Goal: Obtain resource: Download file/media

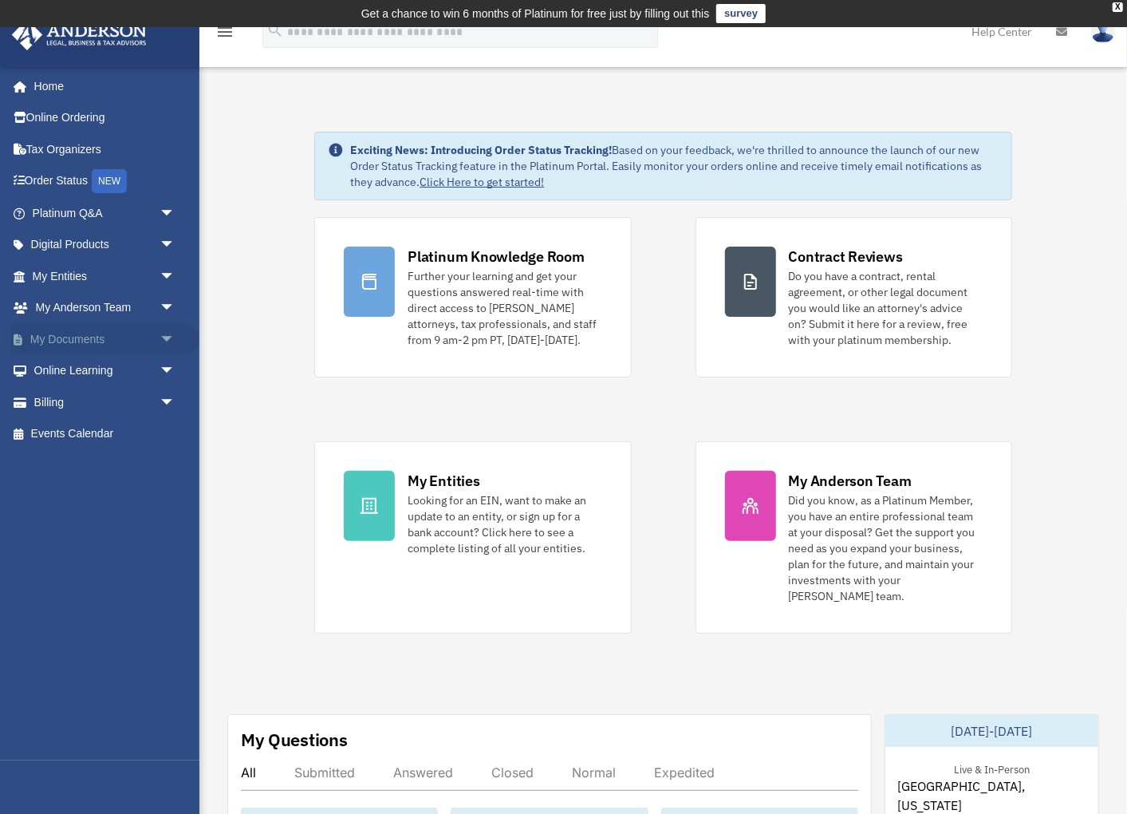
click at [167, 331] on span "arrow_drop_down" at bounding box center [176, 339] width 32 height 33
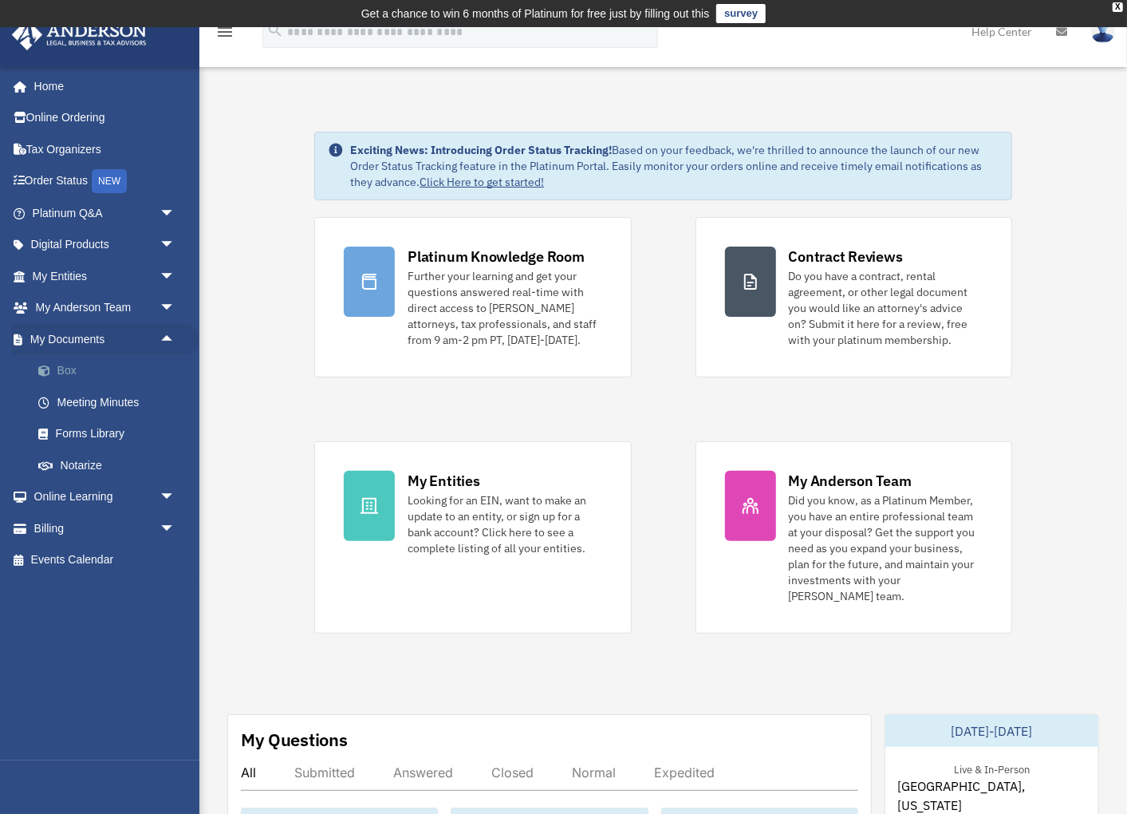
click at [80, 368] on link "Box" at bounding box center [110, 371] width 177 height 32
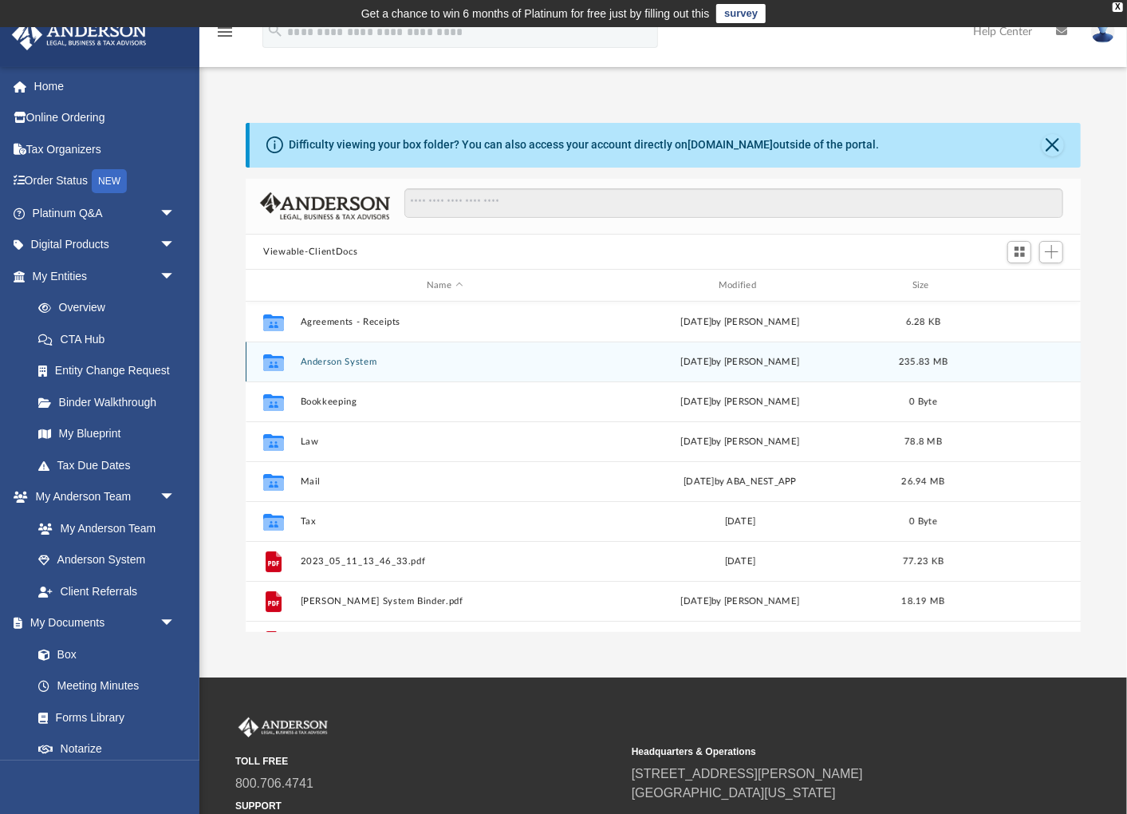
scroll to position [361, 835]
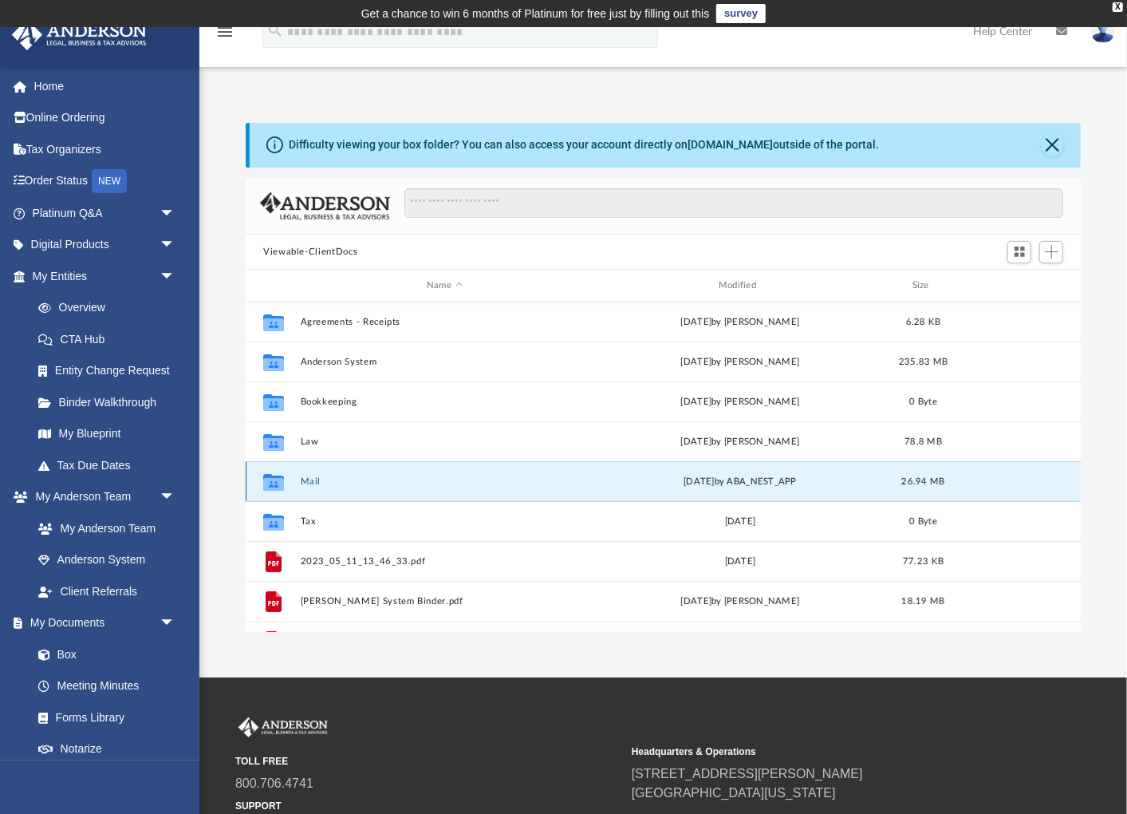
click at [306, 482] on button "Mail" at bounding box center [445, 481] width 289 height 10
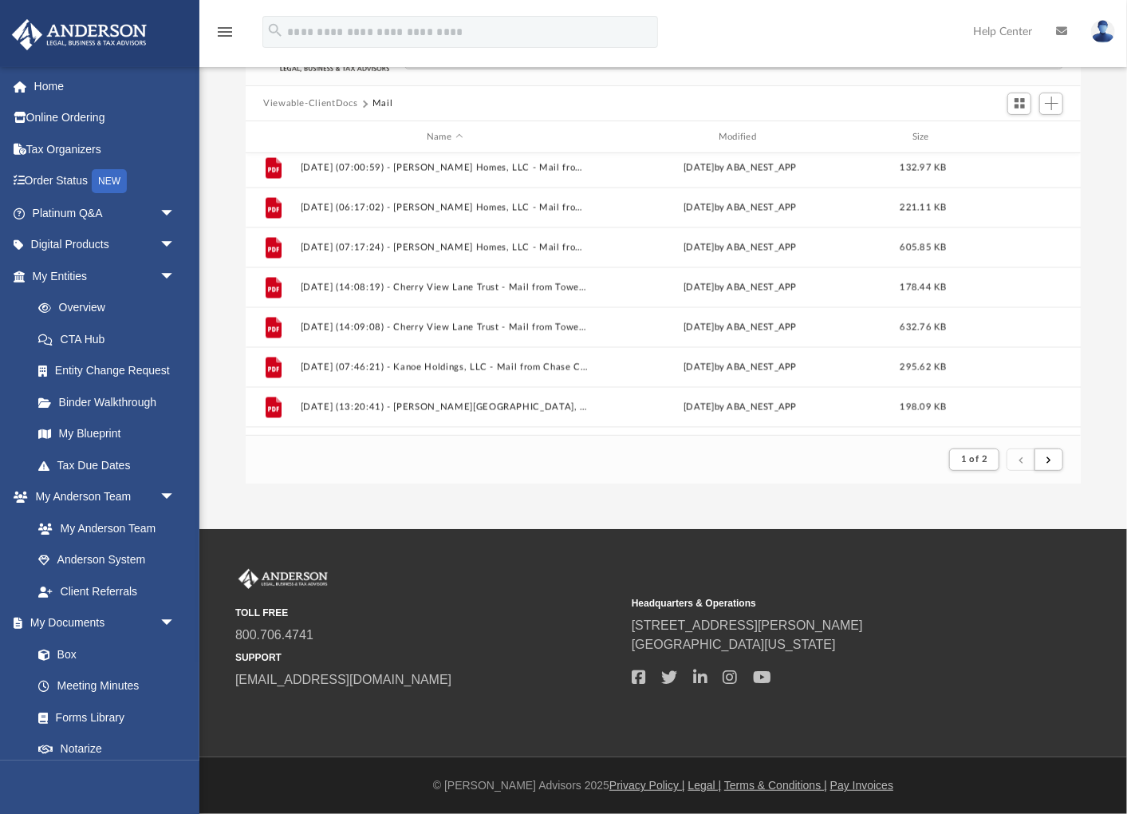
scroll to position [1638, 0]
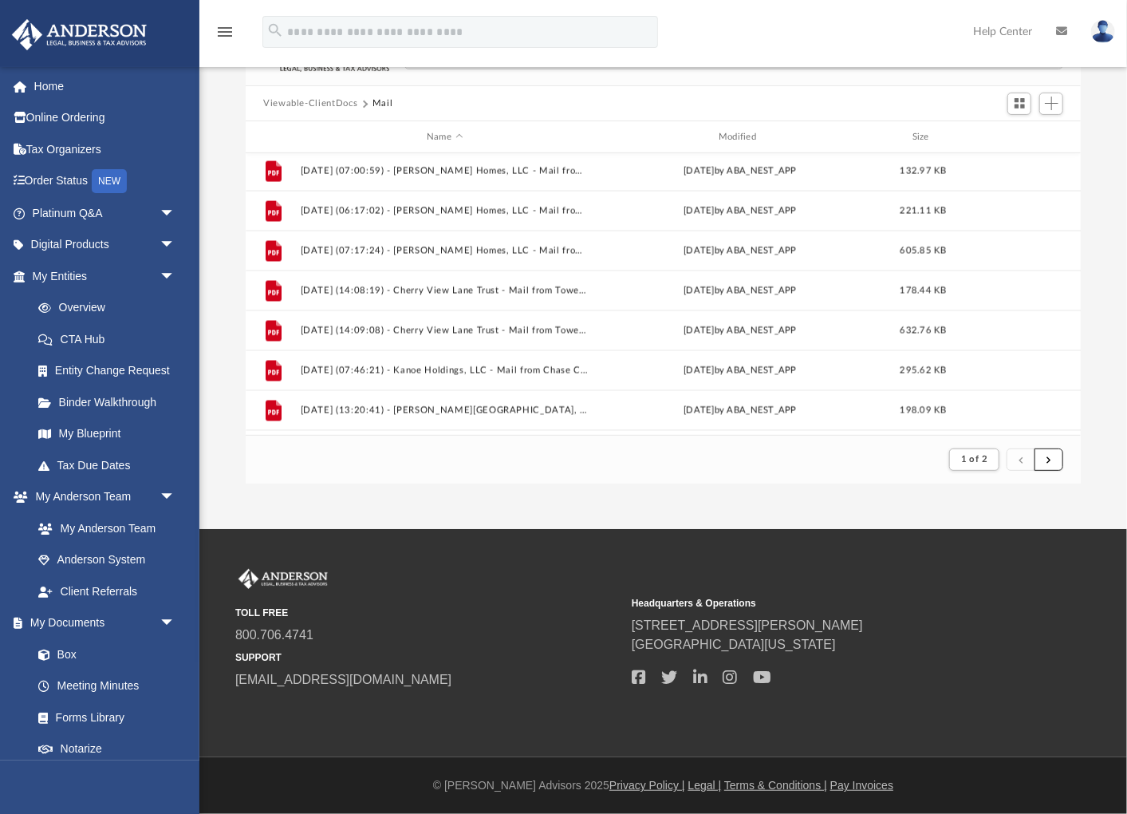
drag, startPoint x: 1058, startPoint y: 461, endPoint x: 1019, endPoint y: 459, distance: 39.2
click at [1058, 461] on button "submit" at bounding box center [1049, 459] width 29 height 23
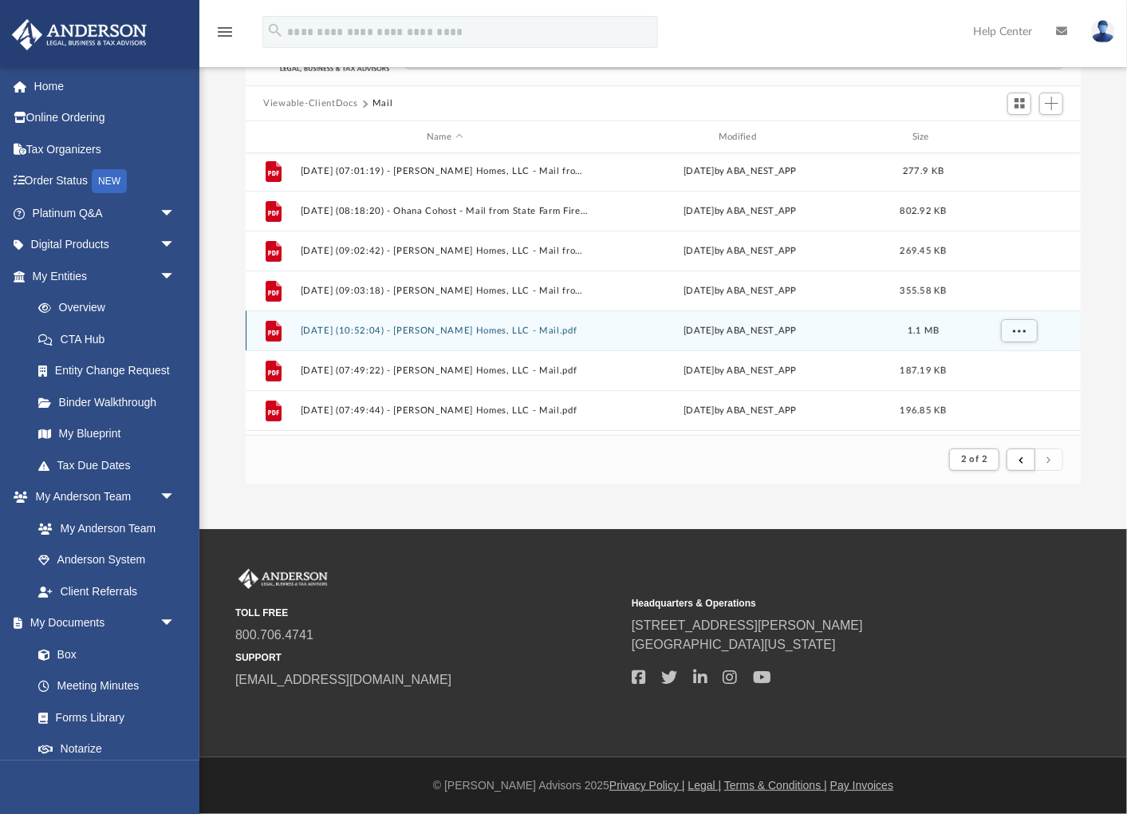
scroll to position [107, 0]
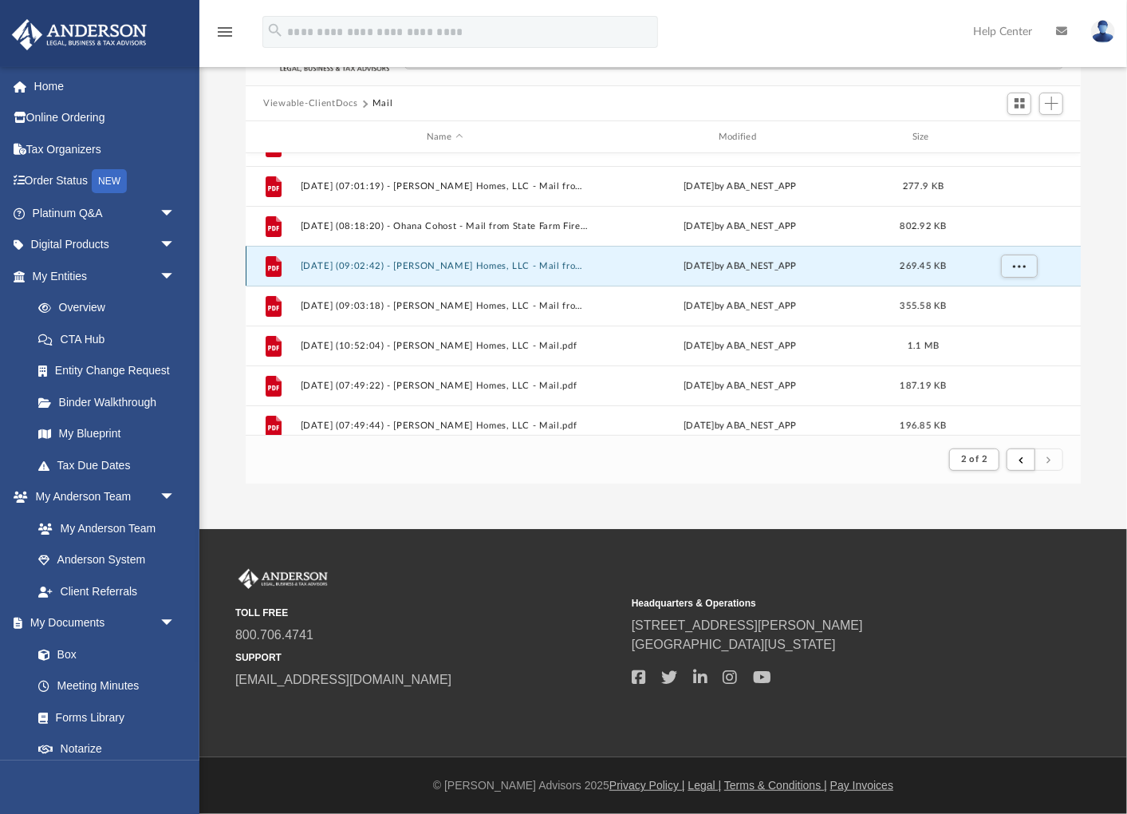
click at [460, 263] on button "[DATE] (09:02:42) - [PERSON_NAME] Homes, LLC - Mail from PAU HANA HOMES LLC.pdf" at bounding box center [445, 266] width 289 height 10
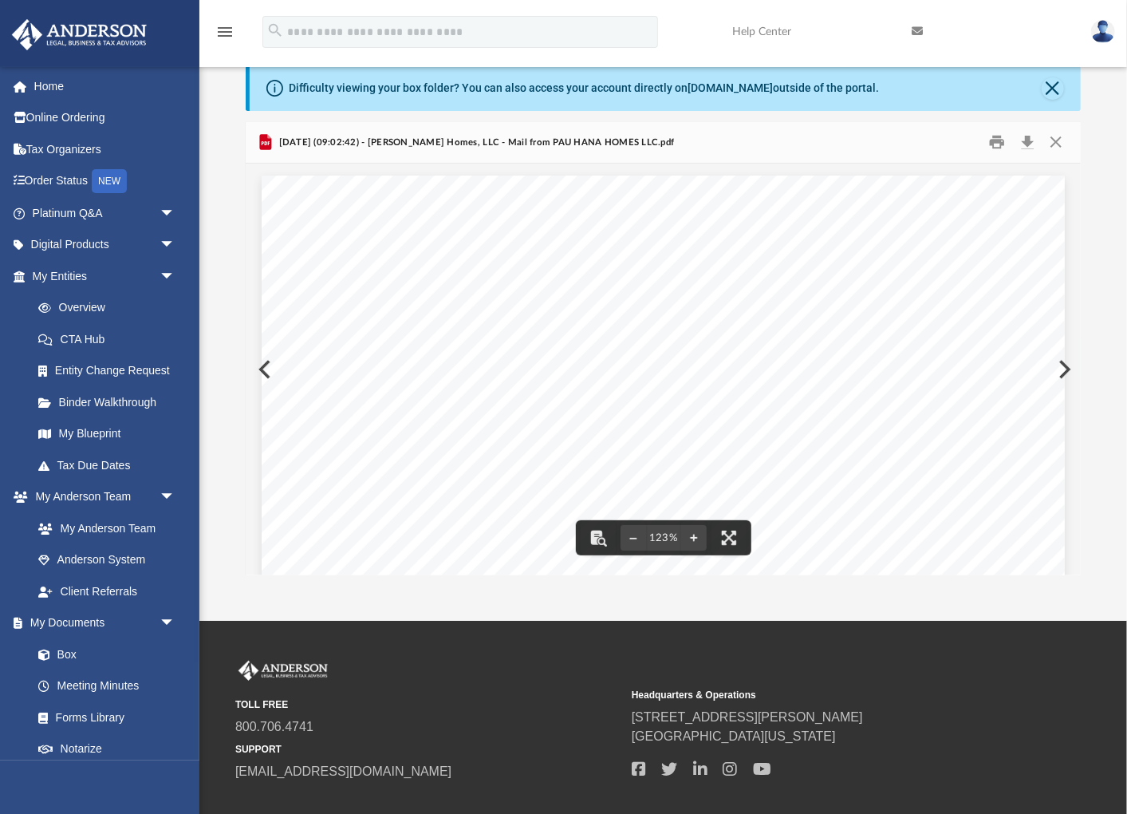
scroll to position [0, 0]
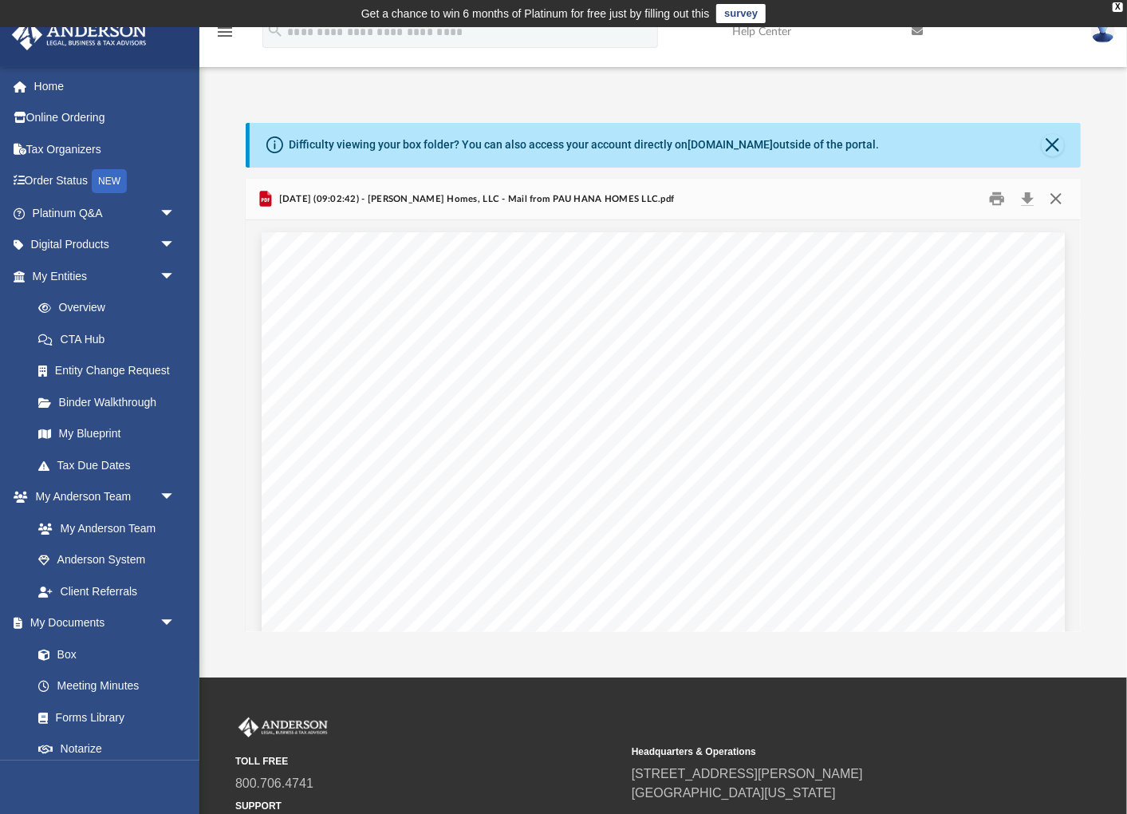
click at [1060, 198] on button "Close" at bounding box center [1055, 199] width 29 height 25
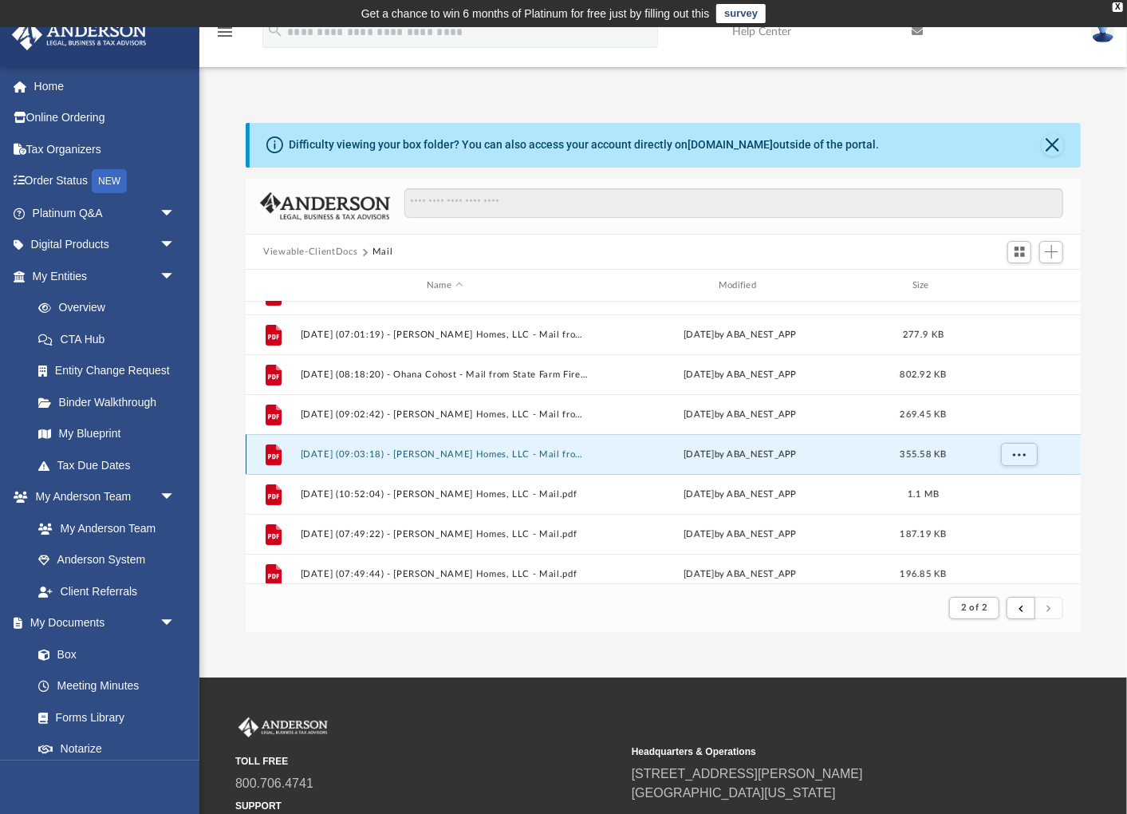
click at [443, 452] on button "[DATE] (09:03:18) - [PERSON_NAME] Homes, LLC - Mail from PAU HANA HOMES LLC.pdf" at bounding box center [445, 454] width 289 height 10
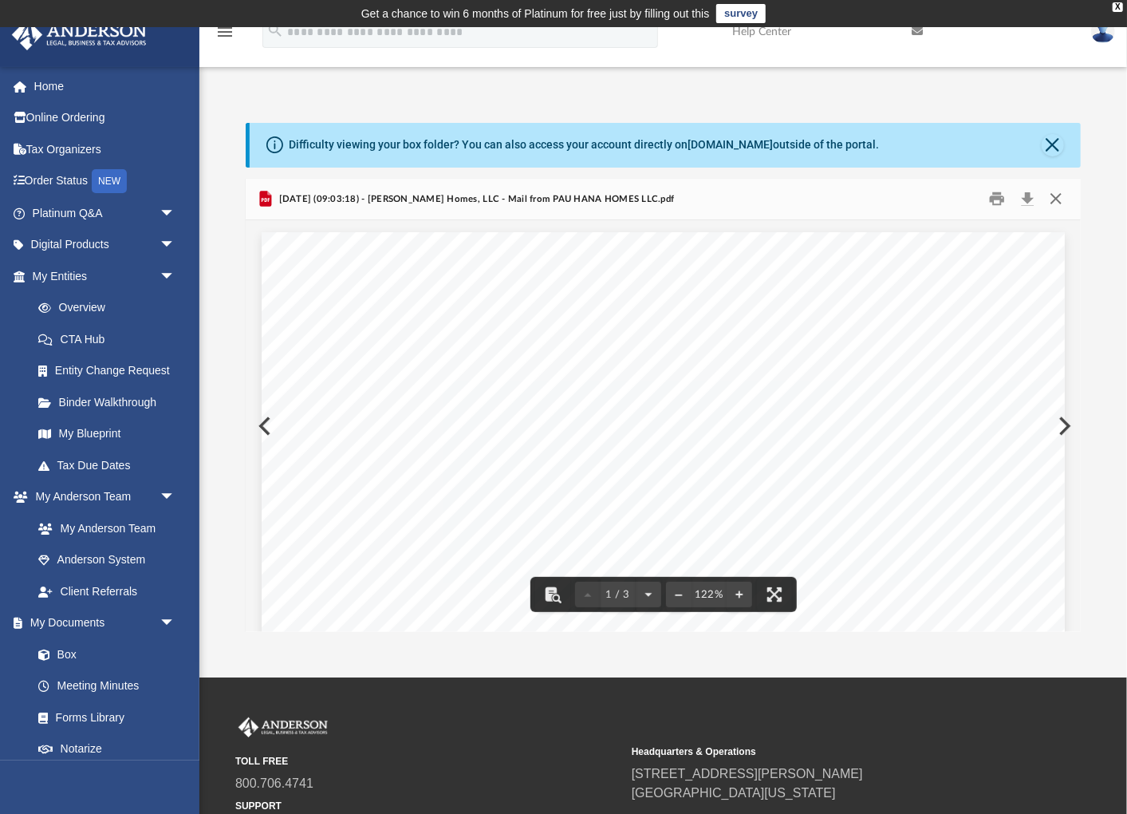
click at [1059, 193] on button "Close" at bounding box center [1055, 199] width 29 height 25
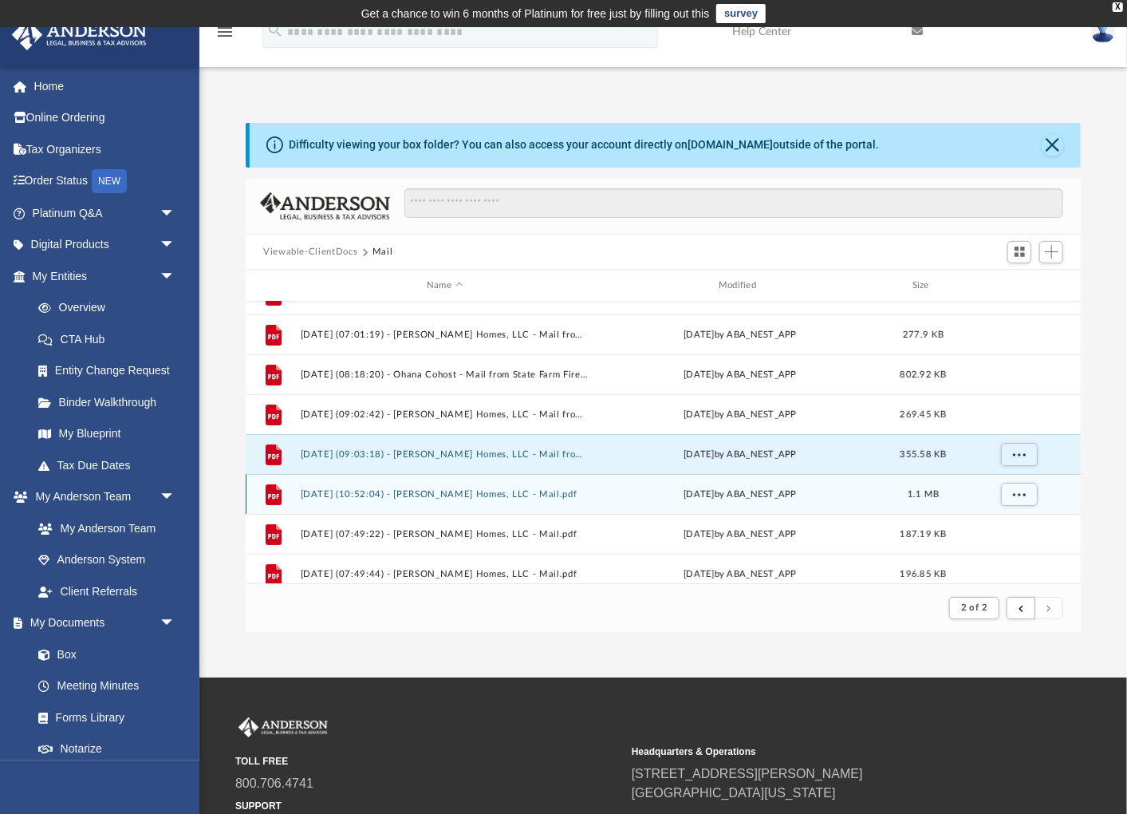
click at [495, 493] on button "[DATE] (10:52:04) - [PERSON_NAME] Homes, LLC - Mail.pdf" at bounding box center [445, 494] width 289 height 10
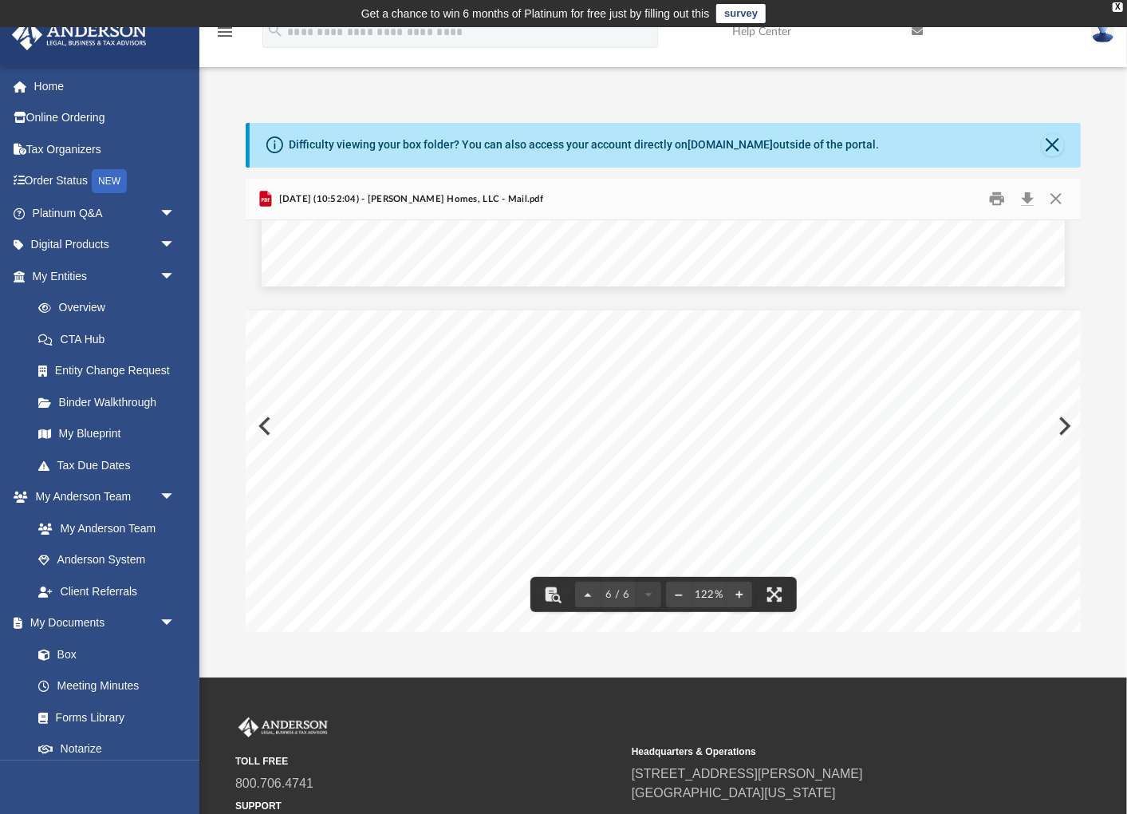
scroll to position [6631, 0]
drag, startPoint x: 1061, startPoint y: 198, endPoint x: 1015, endPoint y: 203, distance: 46.6
click at [1060, 198] on button "Close" at bounding box center [1055, 199] width 29 height 25
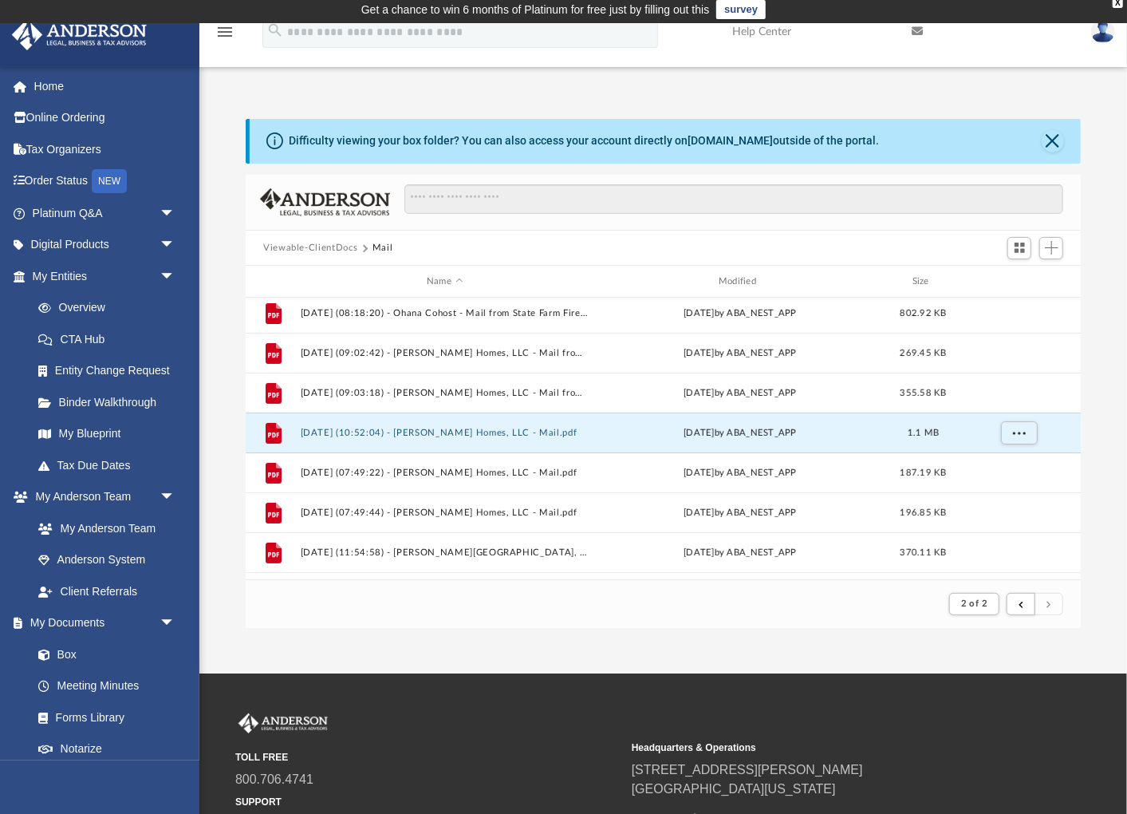
scroll to position [170, 0]
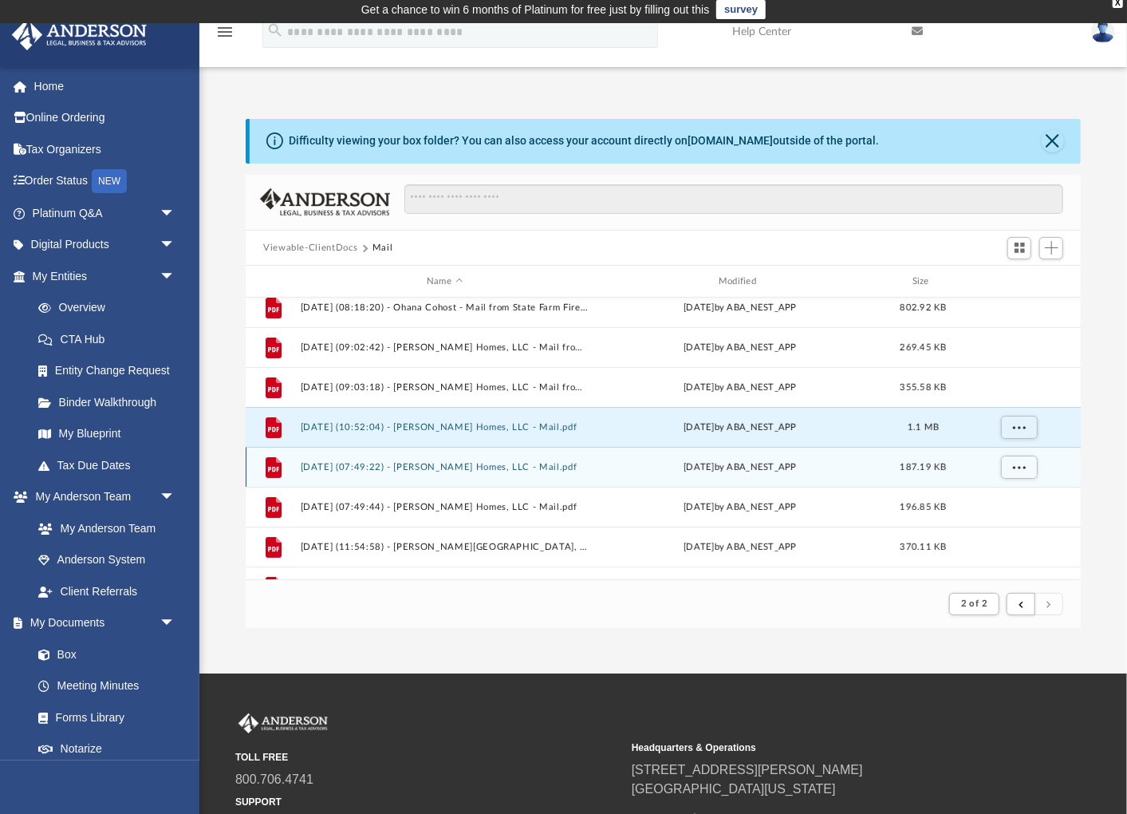
click at [450, 462] on button "[DATE] (07:49:22) - [PERSON_NAME] Homes, LLC - Mail.pdf" at bounding box center [445, 467] width 289 height 10
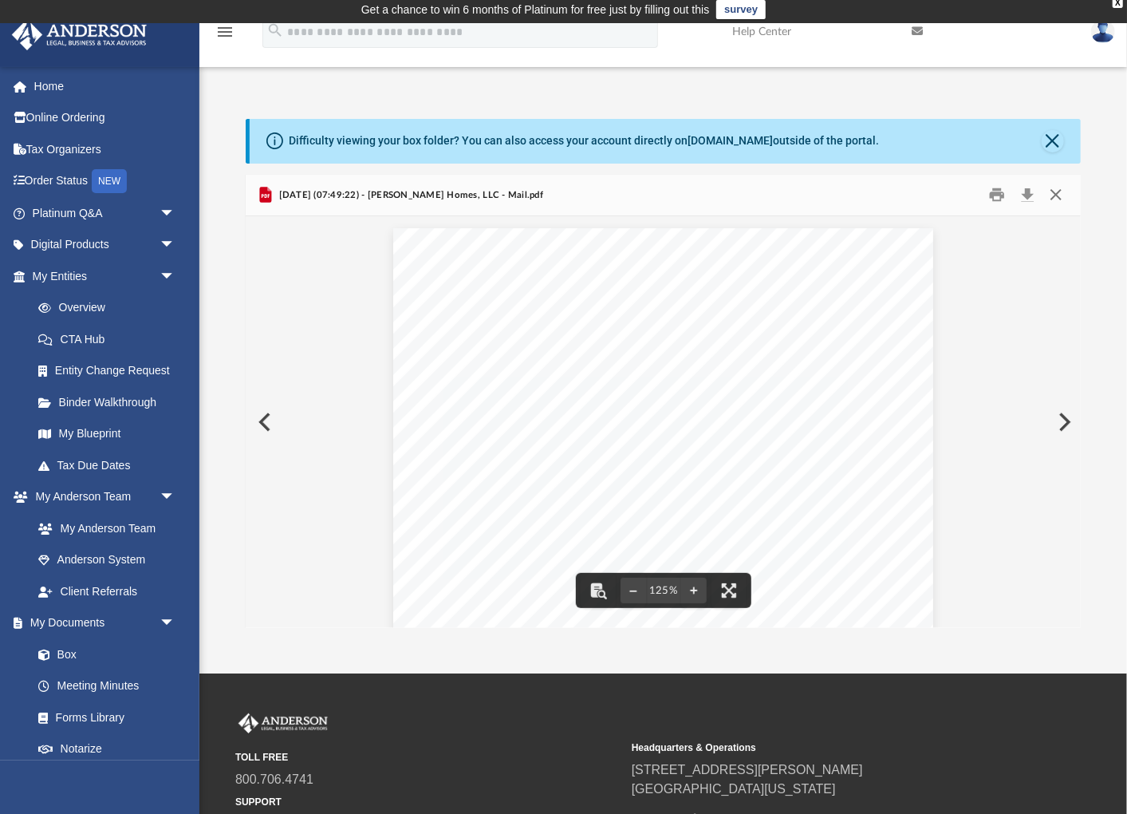
click at [1057, 193] on button "Close" at bounding box center [1055, 195] width 29 height 25
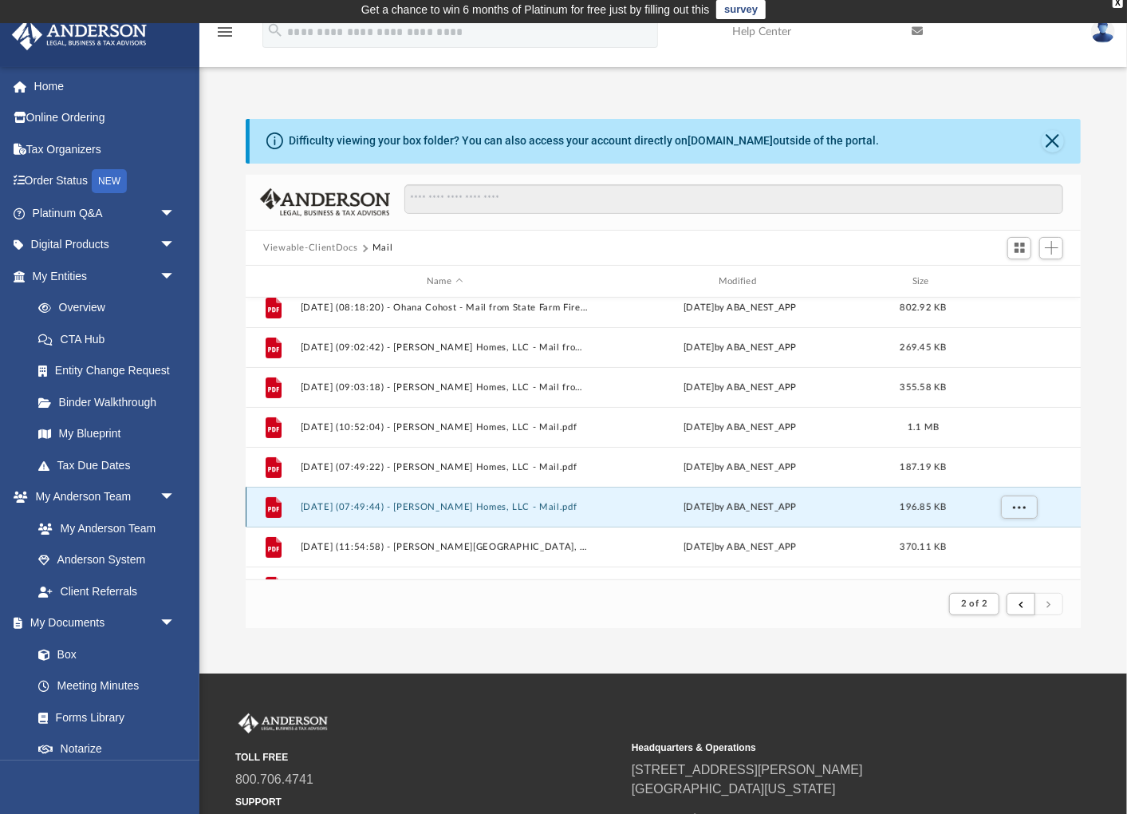
click at [498, 506] on button "[DATE] (07:49:44) - [PERSON_NAME] Homes, LLC - Mail.pdf" at bounding box center [445, 507] width 289 height 10
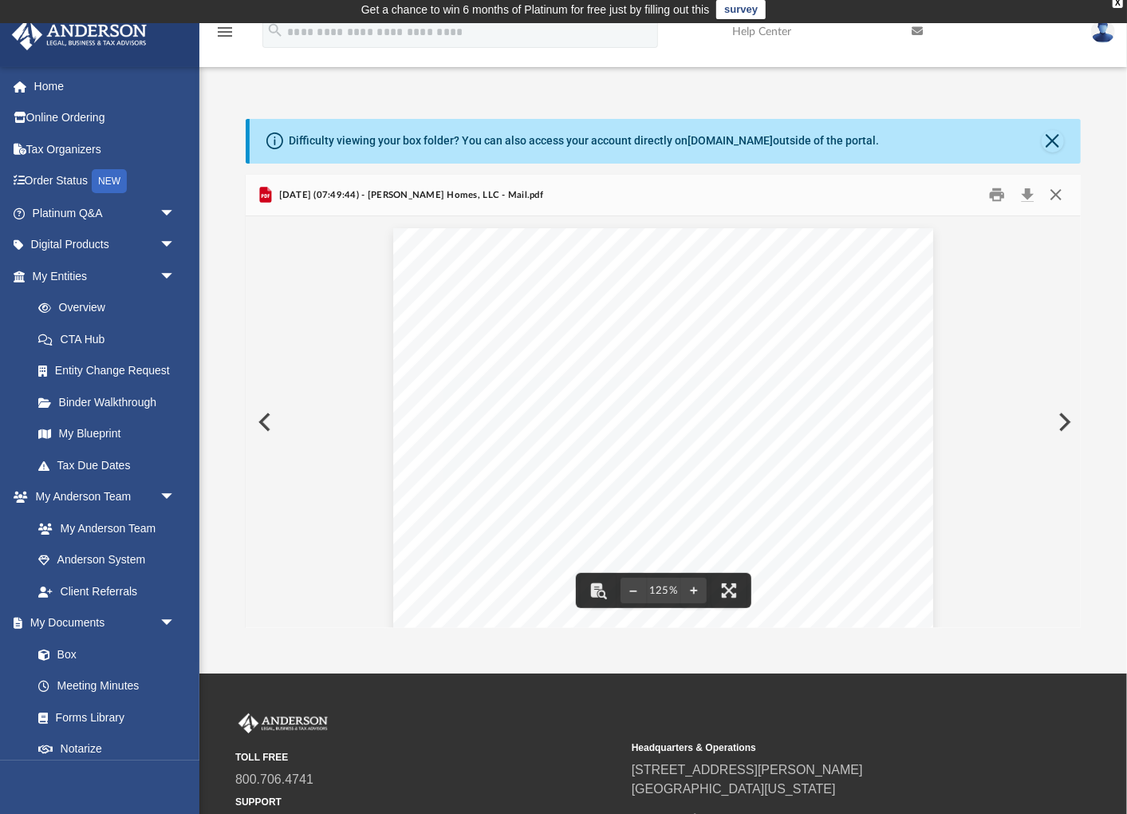
scroll to position [5, 0]
click at [1052, 192] on button "Close" at bounding box center [1055, 194] width 29 height 25
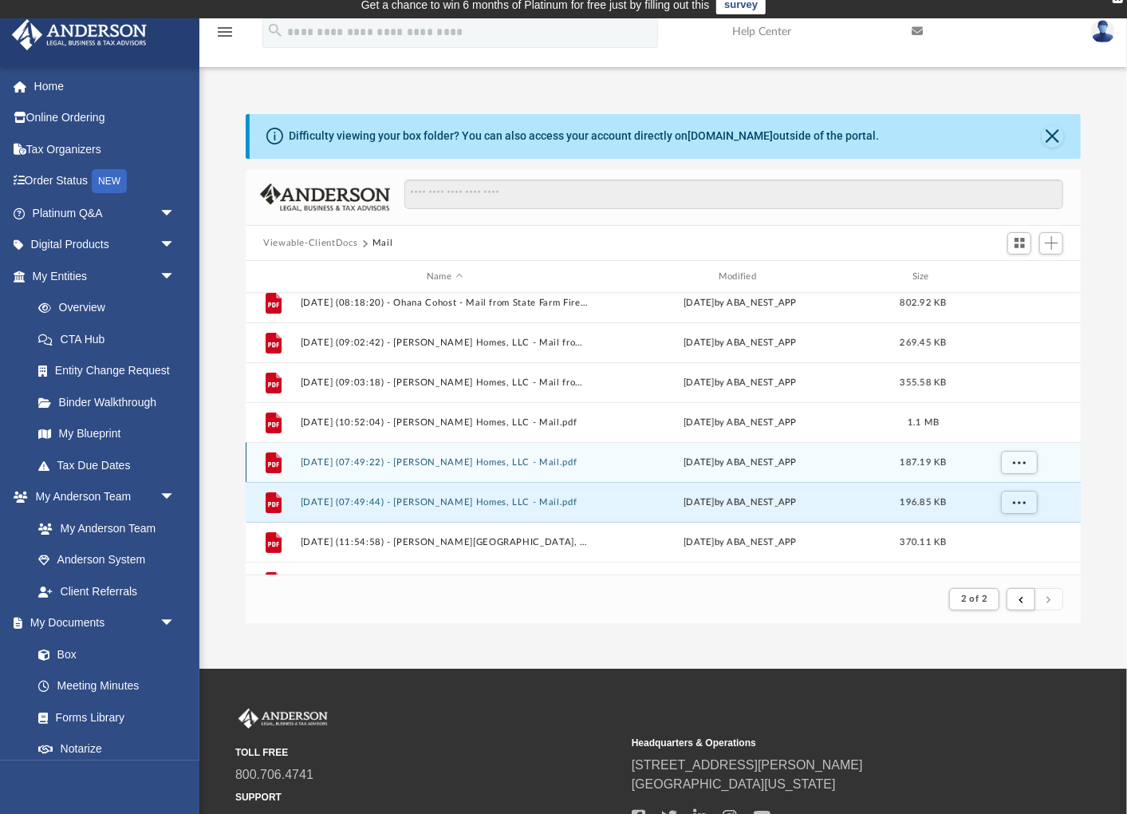
click at [453, 461] on button "[DATE] (07:49:22) - [PERSON_NAME] Homes, LLC - Mail.pdf" at bounding box center [445, 462] width 289 height 10
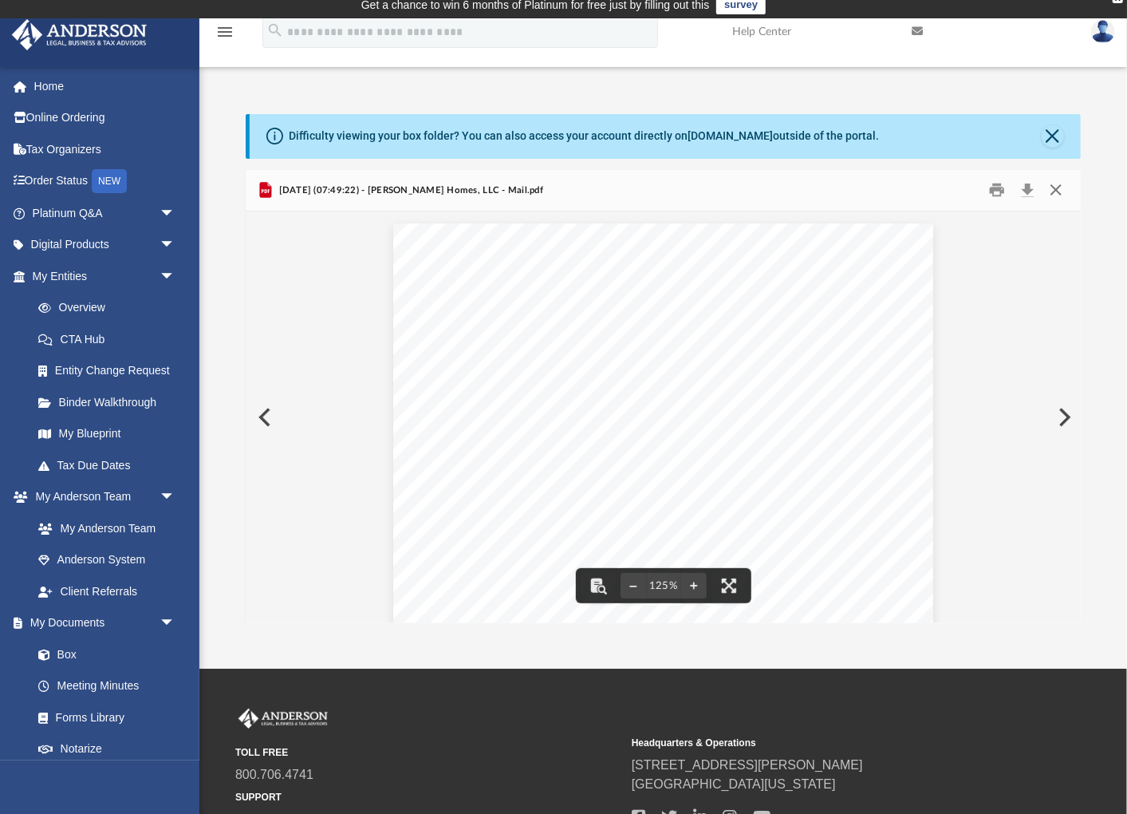
click at [1055, 191] on button "Close" at bounding box center [1055, 190] width 29 height 25
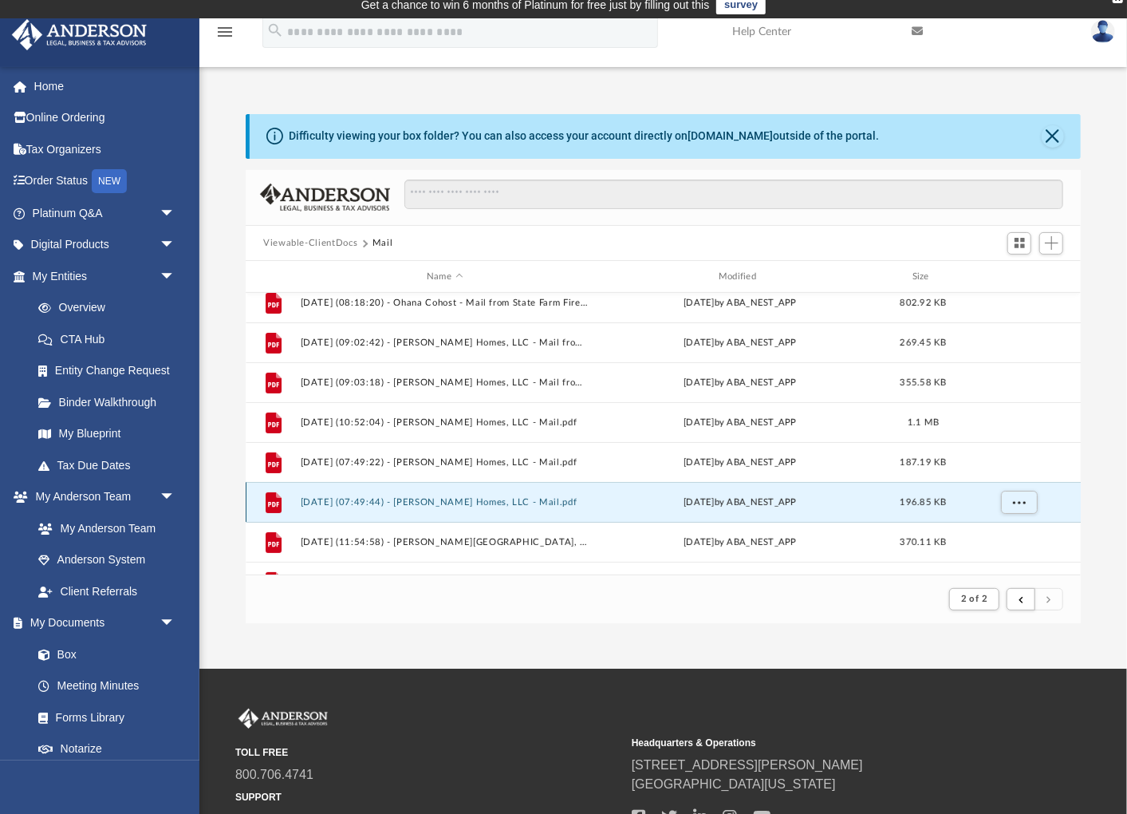
click at [471, 500] on button "[DATE] (07:49:44) - [PERSON_NAME] Homes, LLC - Mail.pdf" at bounding box center [445, 502] width 289 height 10
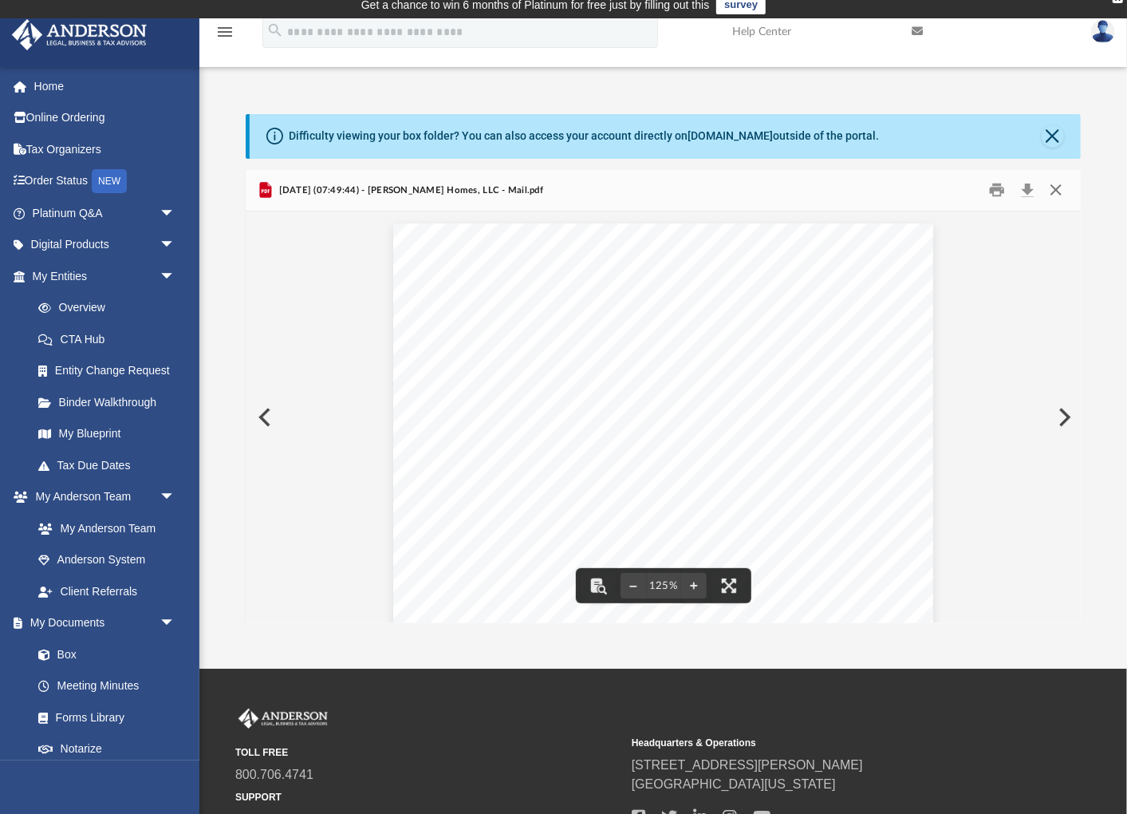
drag, startPoint x: 1050, startPoint y: 186, endPoint x: 1058, endPoint y: 207, distance: 22.2
click at [1050, 186] on button "Close" at bounding box center [1055, 190] width 29 height 25
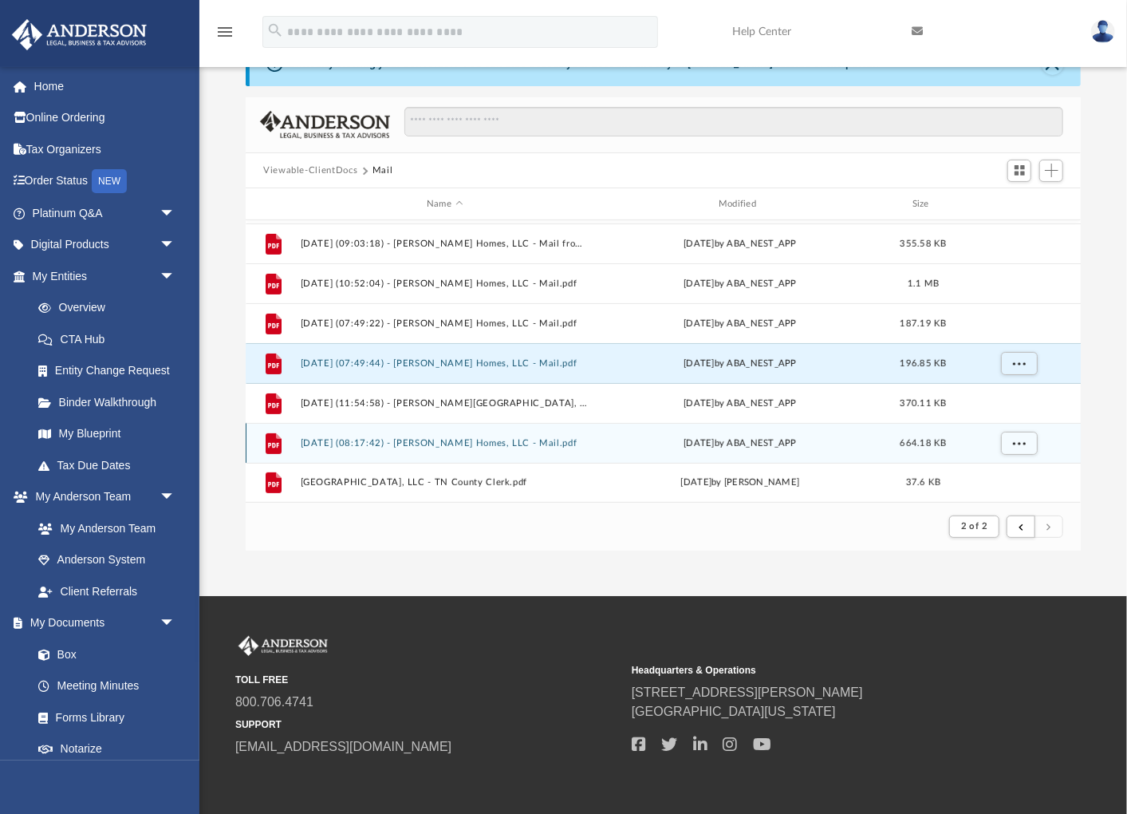
scroll to position [80, 0]
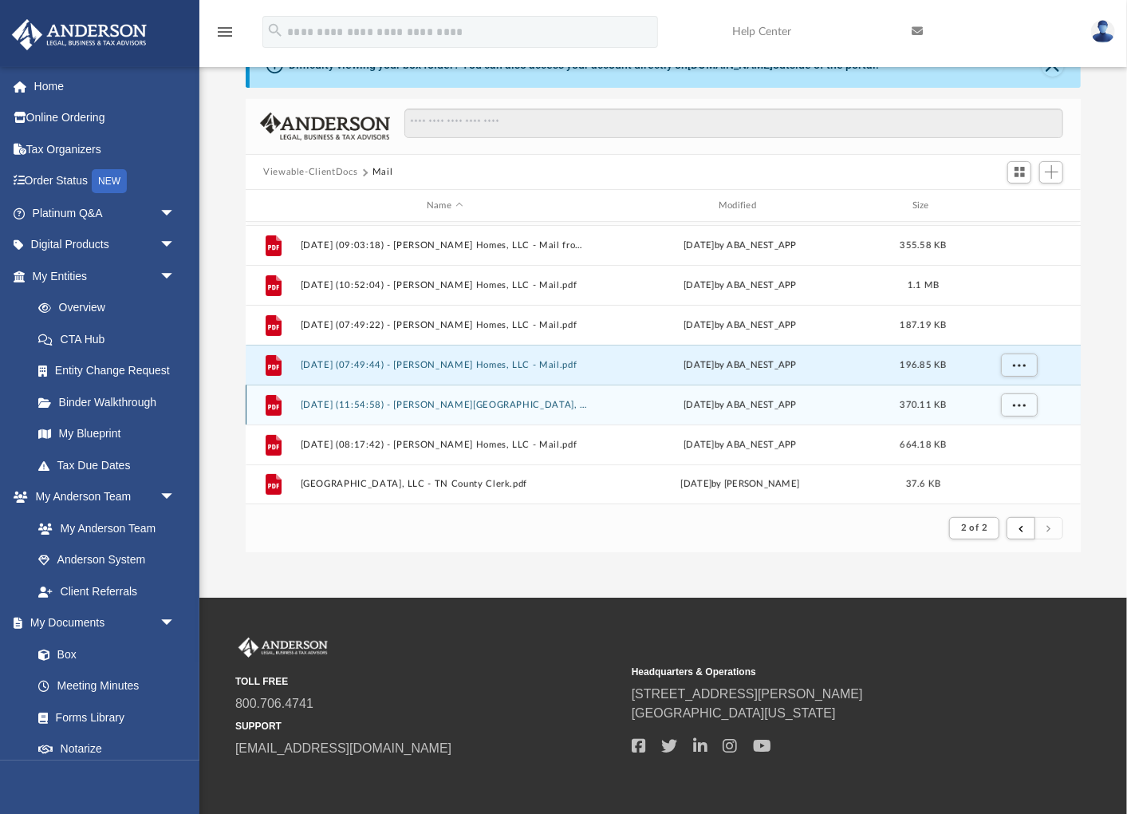
click at [448, 401] on button "[DATE] (11:54:58) - [PERSON_NAME][GEOGRAPHIC_DATA], LLC - Mail.pdf" at bounding box center [445, 405] width 289 height 10
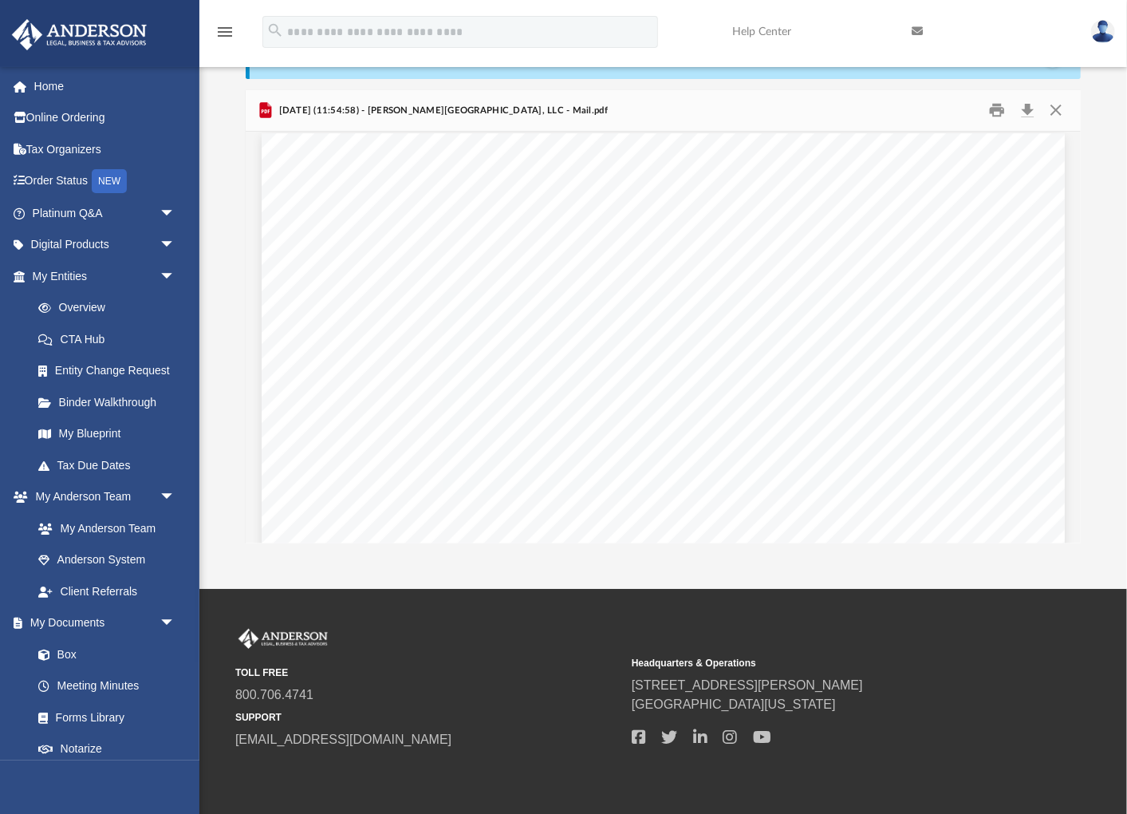
scroll to position [0, 0]
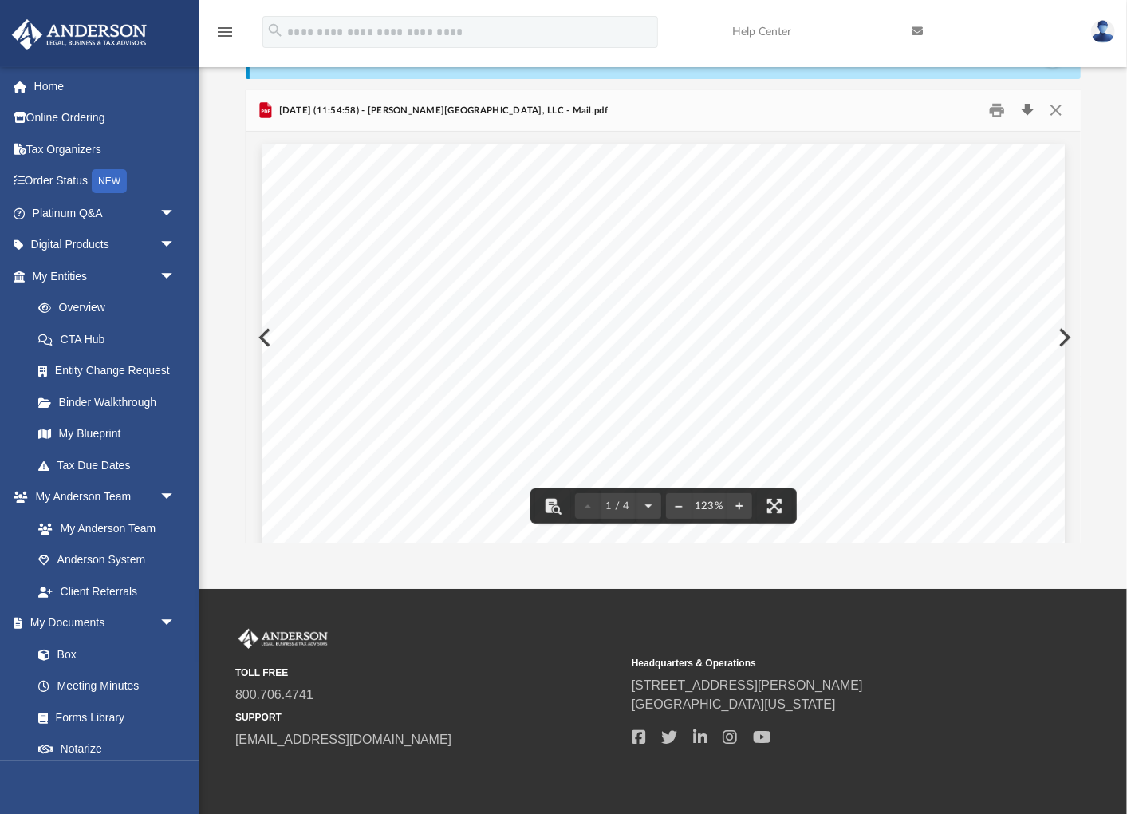
click at [1027, 109] on button "Download" at bounding box center [1027, 110] width 29 height 25
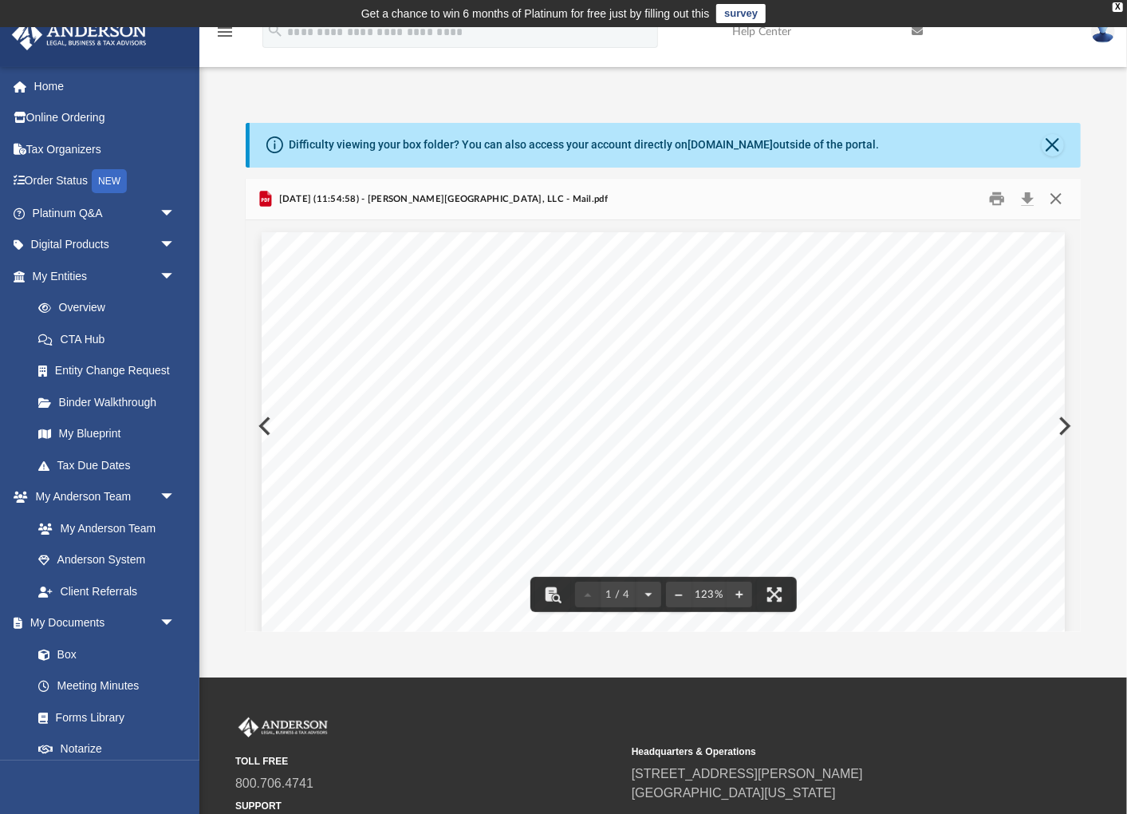
click at [1056, 199] on button "Close" at bounding box center [1055, 199] width 29 height 25
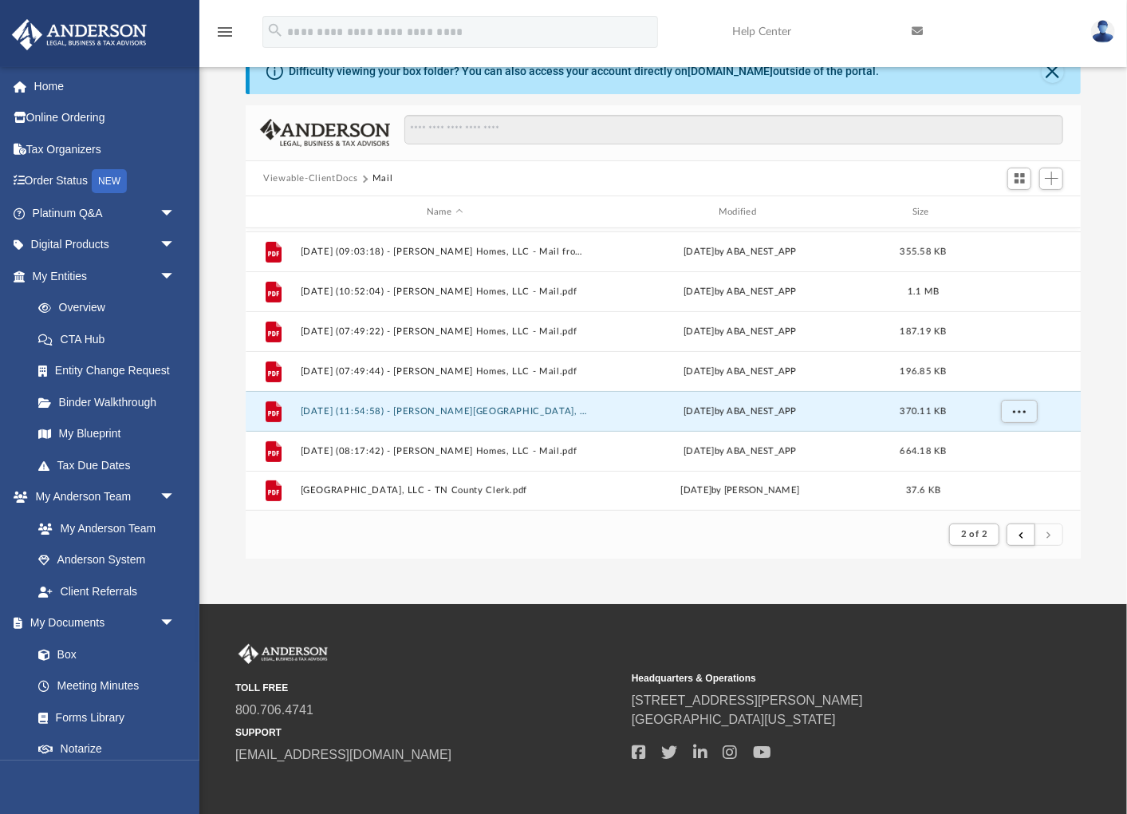
scroll to position [77, 0]
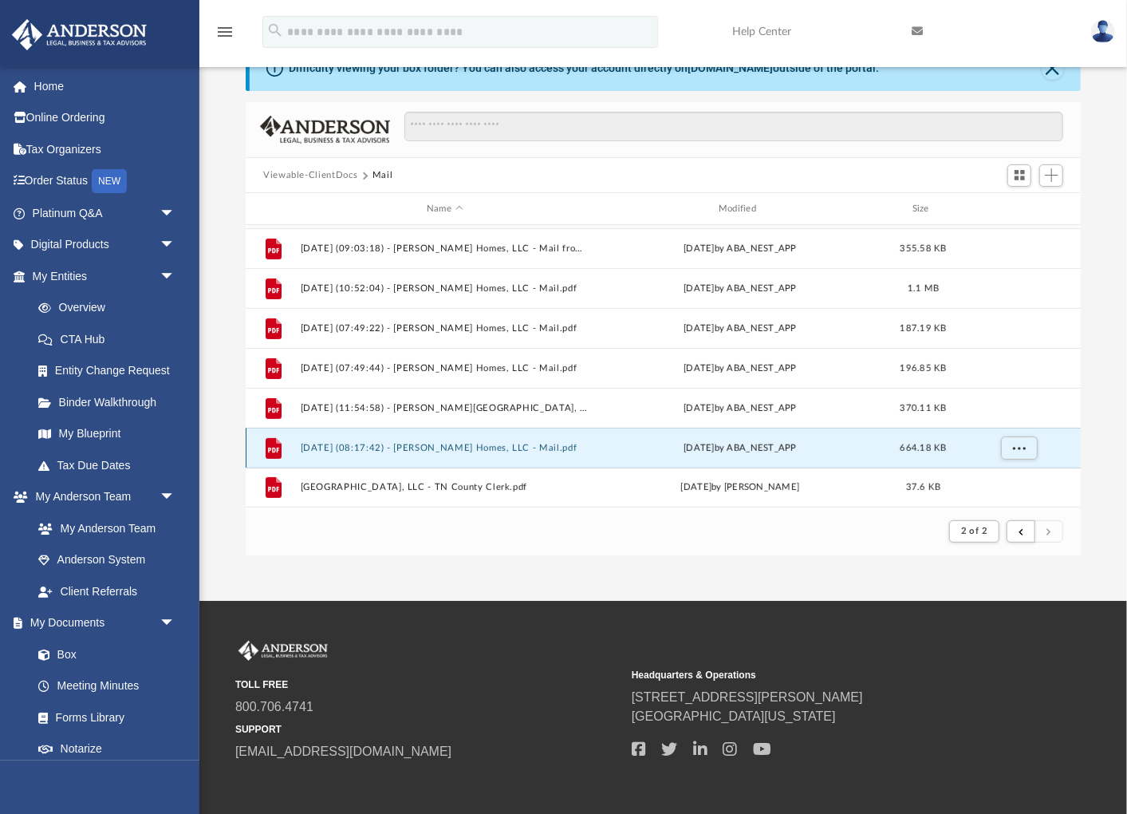
click at [432, 443] on button "[DATE] (08:17:42) - [PERSON_NAME] Homes, LLC - Mail.pdf" at bounding box center [445, 448] width 289 height 10
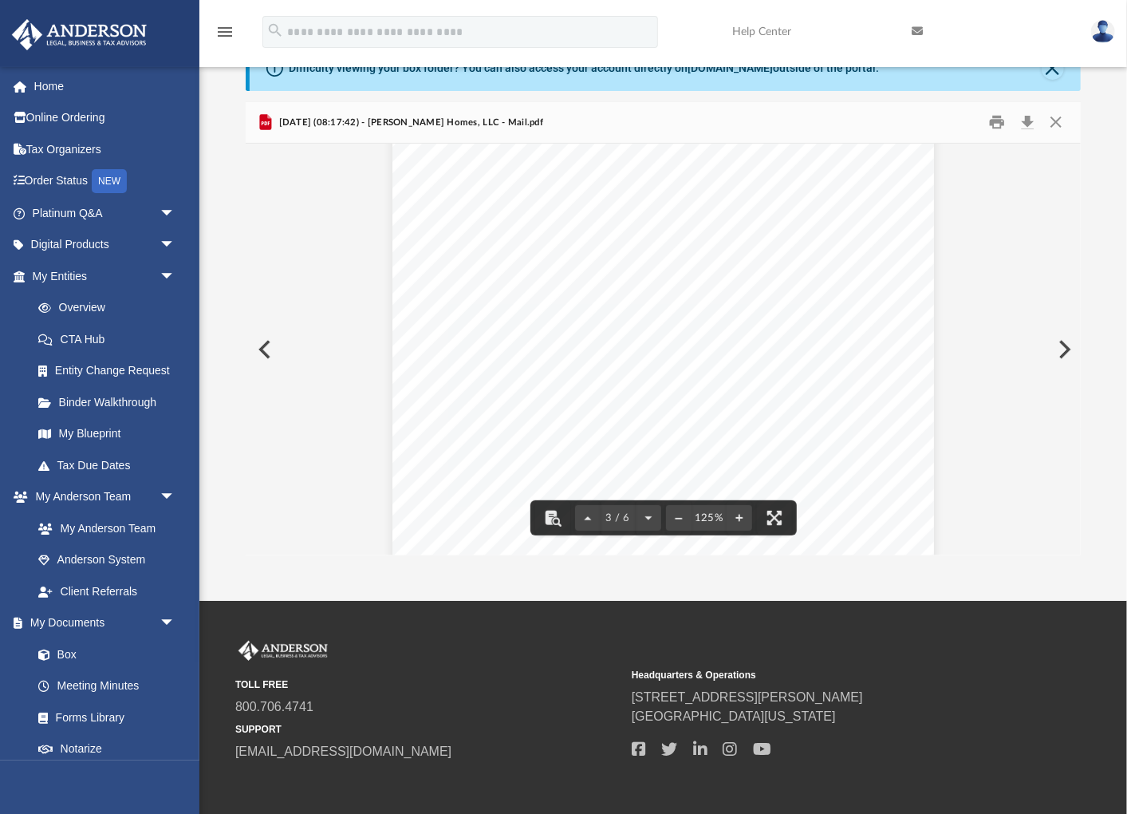
scroll to position [2256, 0]
click at [1063, 121] on button "Close" at bounding box center [1055, 122] width 29 height 25
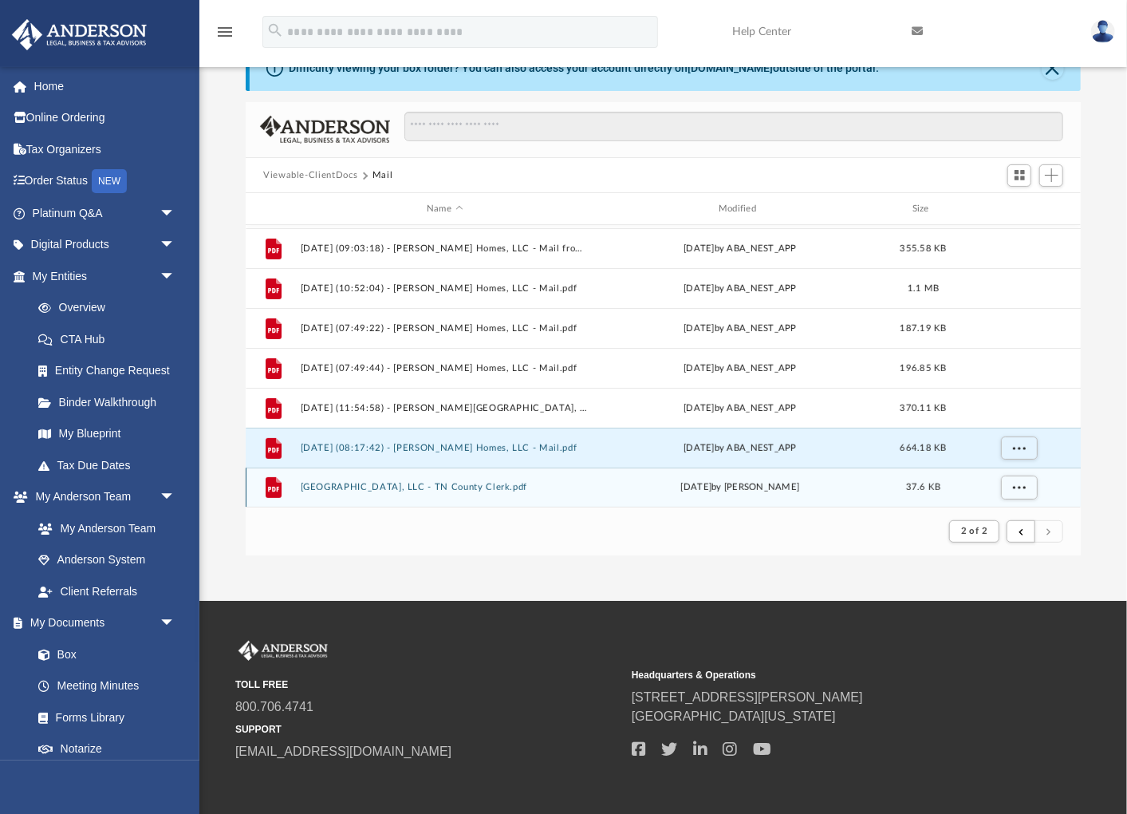
click at [428, 486] on button "[GEOGRAPHIC_DATA], LLC - TN County Clerk.pdf" at bounding box center [445, 487] width 289 height 10
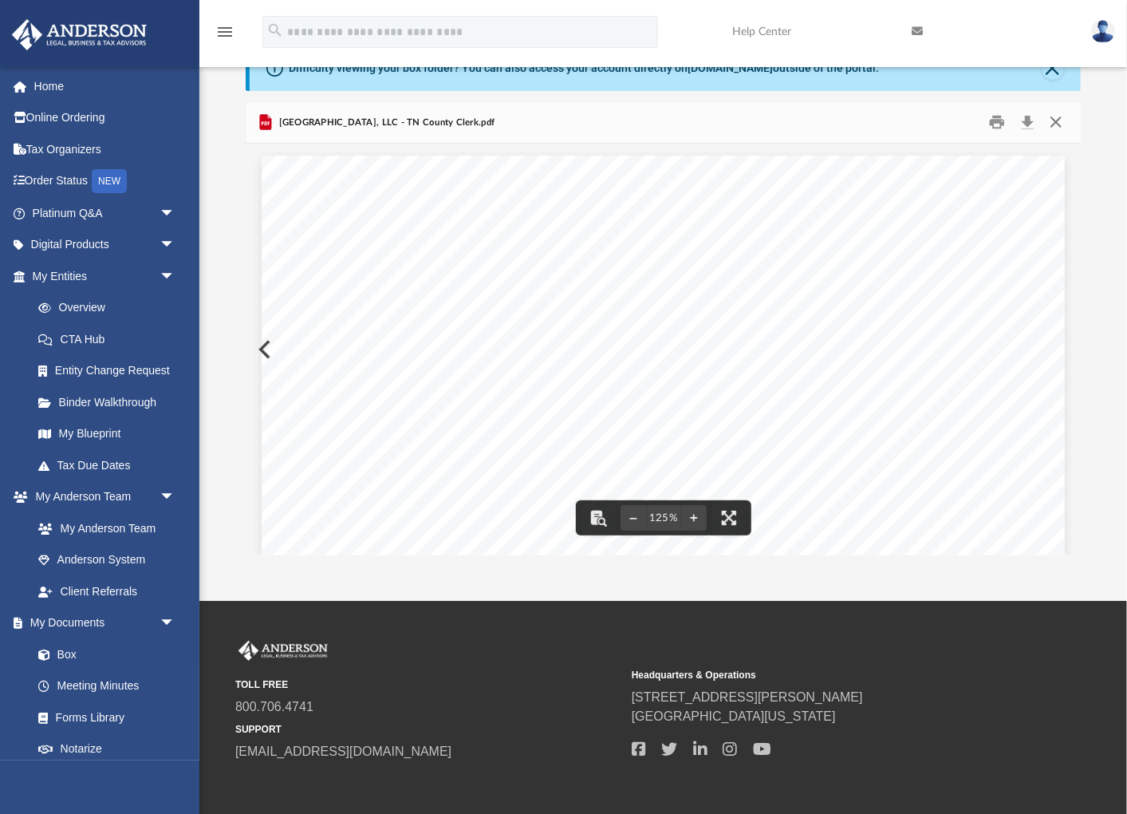
drag, startPoint x: 1054, startPoint y: 119, endPoint x: 1045, endPoint y: 141, distance: 24.0
click at [1054, 119] on button "Close" at bounding box center [1055, 122] width 29 height 25
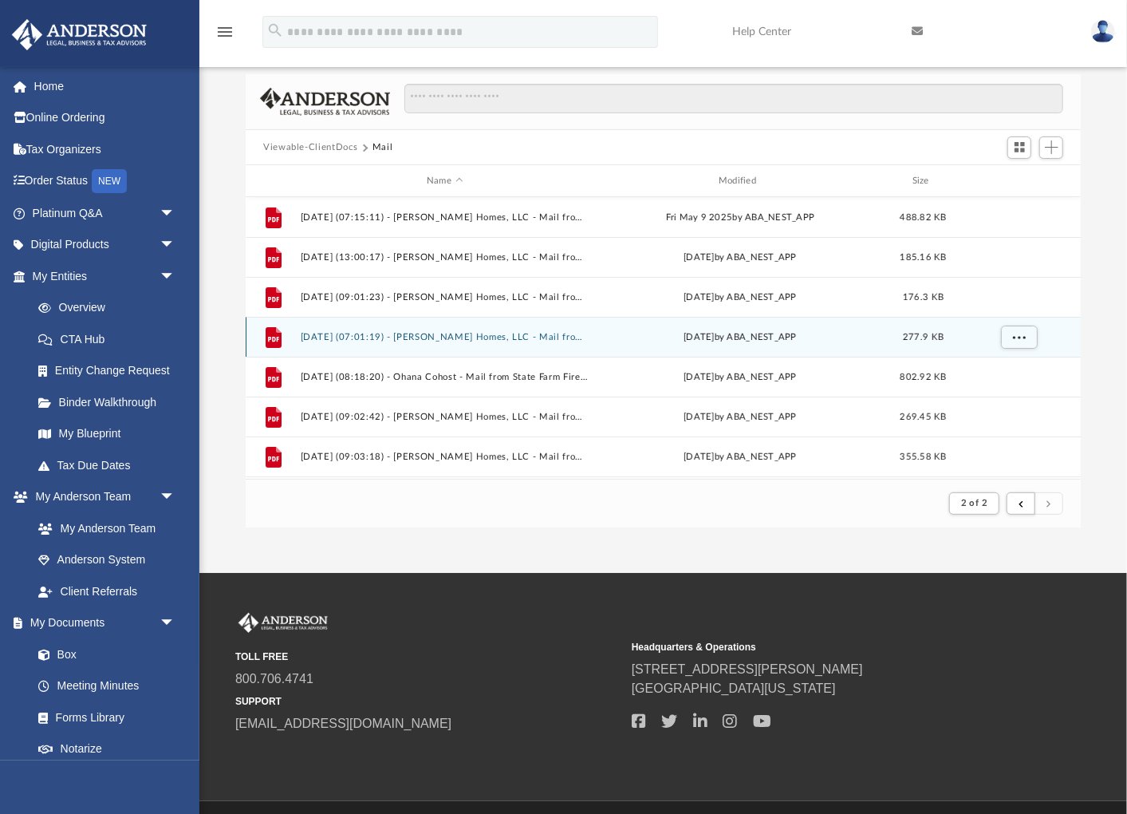
scroll to position [236, 0]
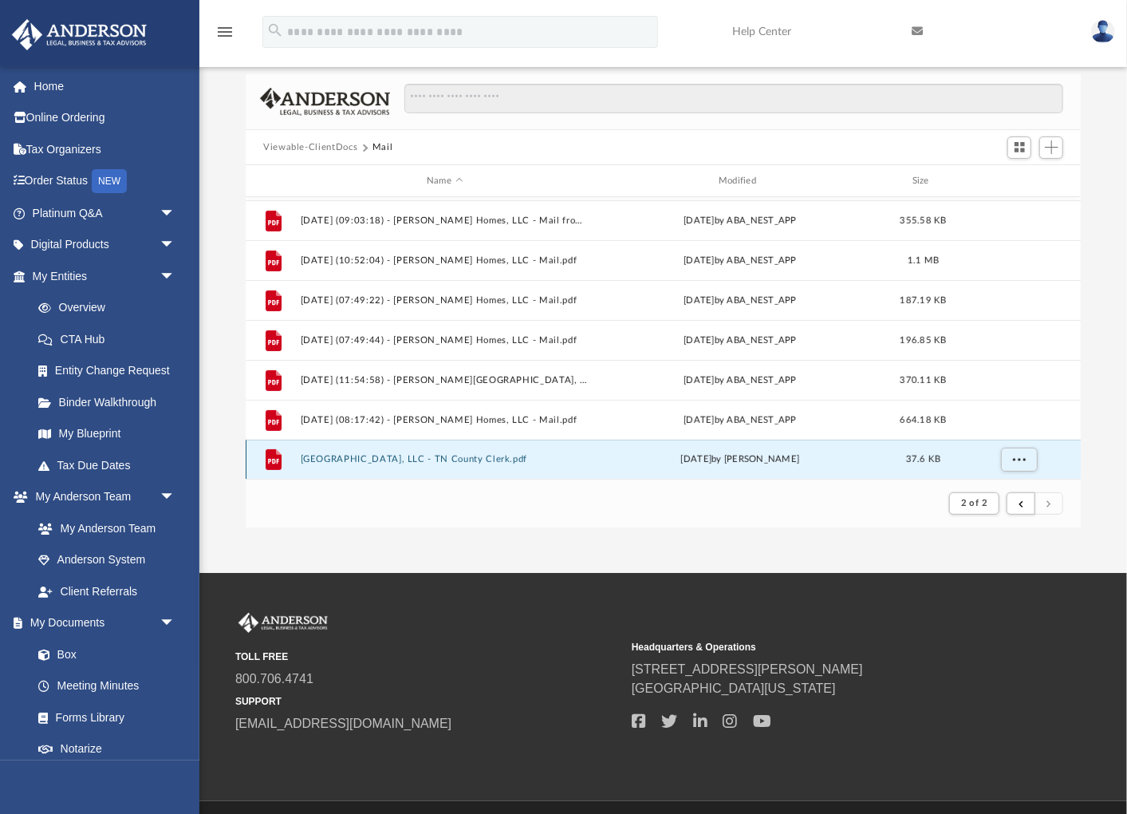
click at [357, 458] on button "[GEOGRAPHIC_DATA], LLC - TN County Clerk.pdf" at bounding box center [445, 459] width 289 height 10
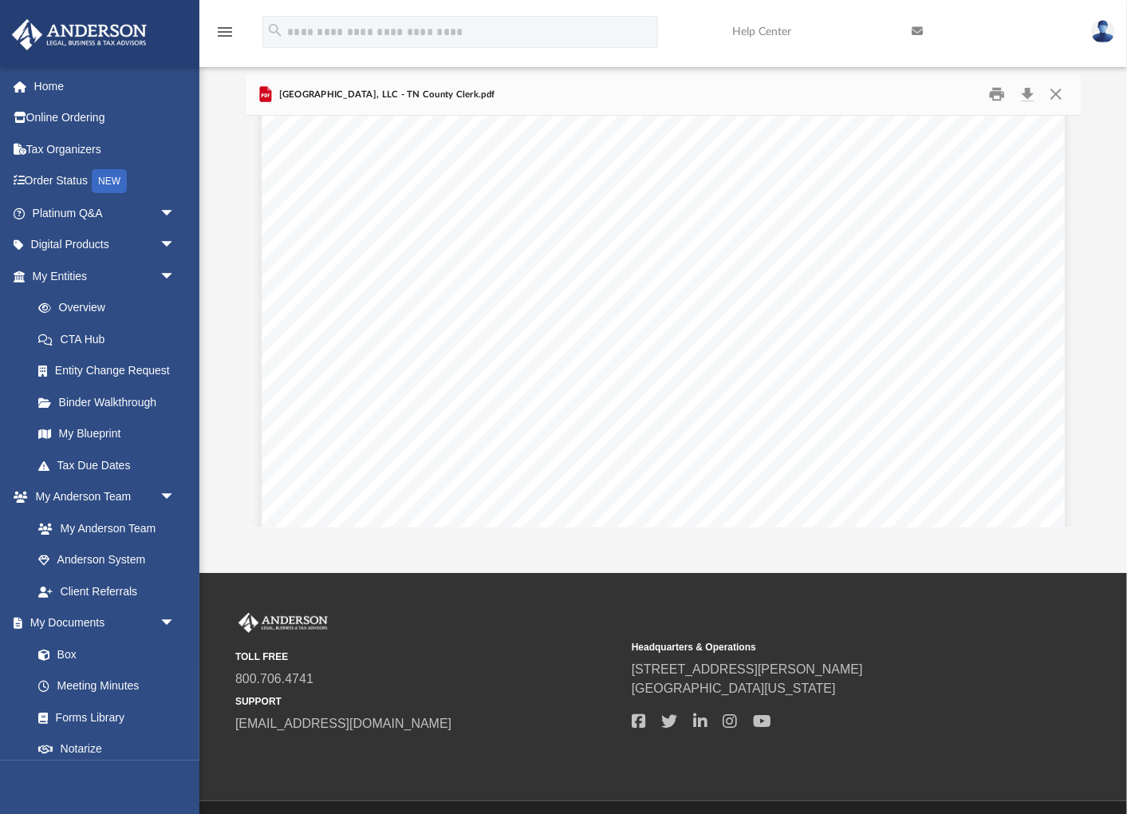
scroll to position [286, 0]
